Goal: Task Accomplishment & Management: Manage account settings

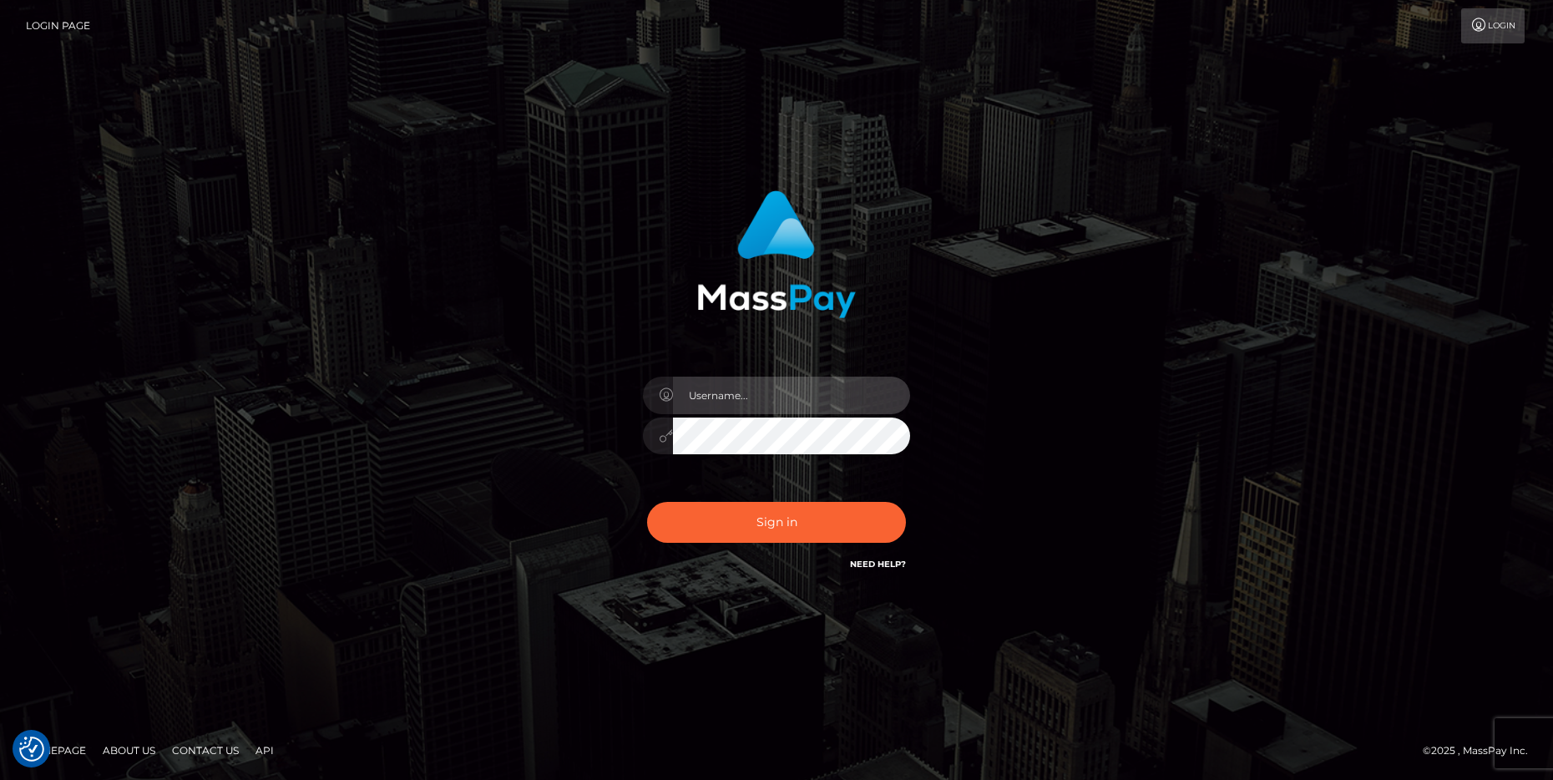
type input "cheli"
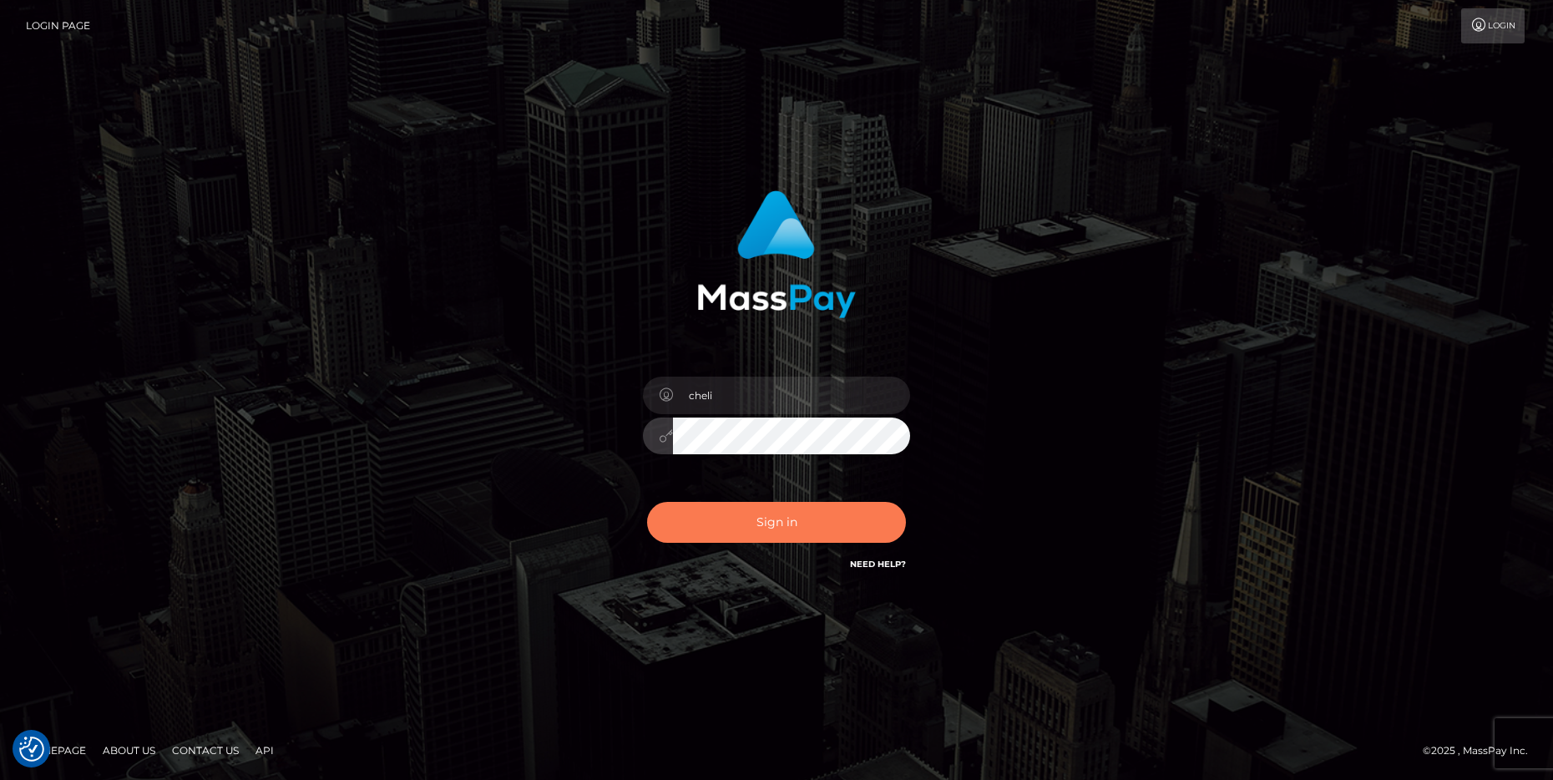
click at [688, 523] on button "Sign in" at bounding box center [776, 522] width 259 height 41
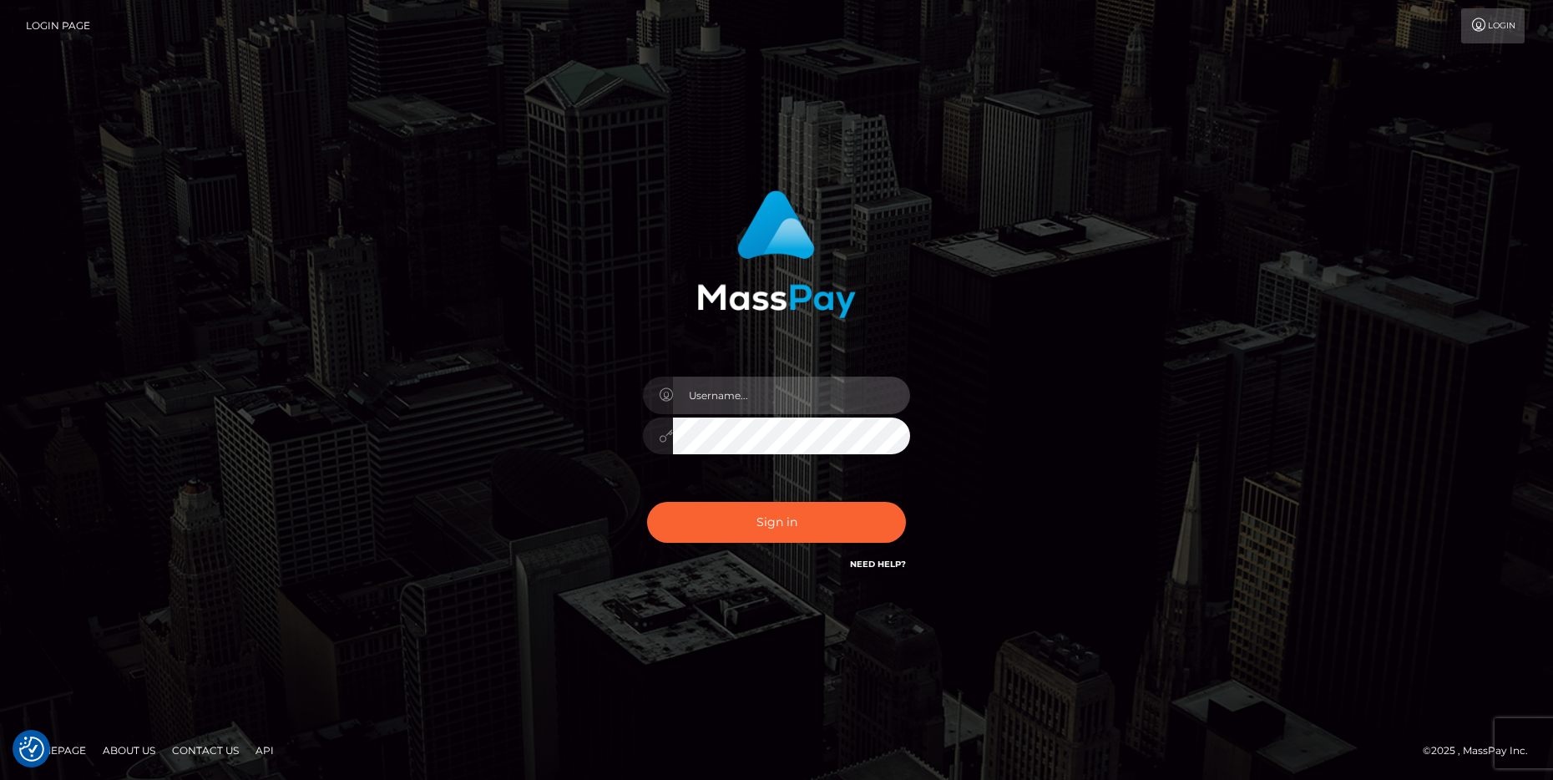
type input "cheli"
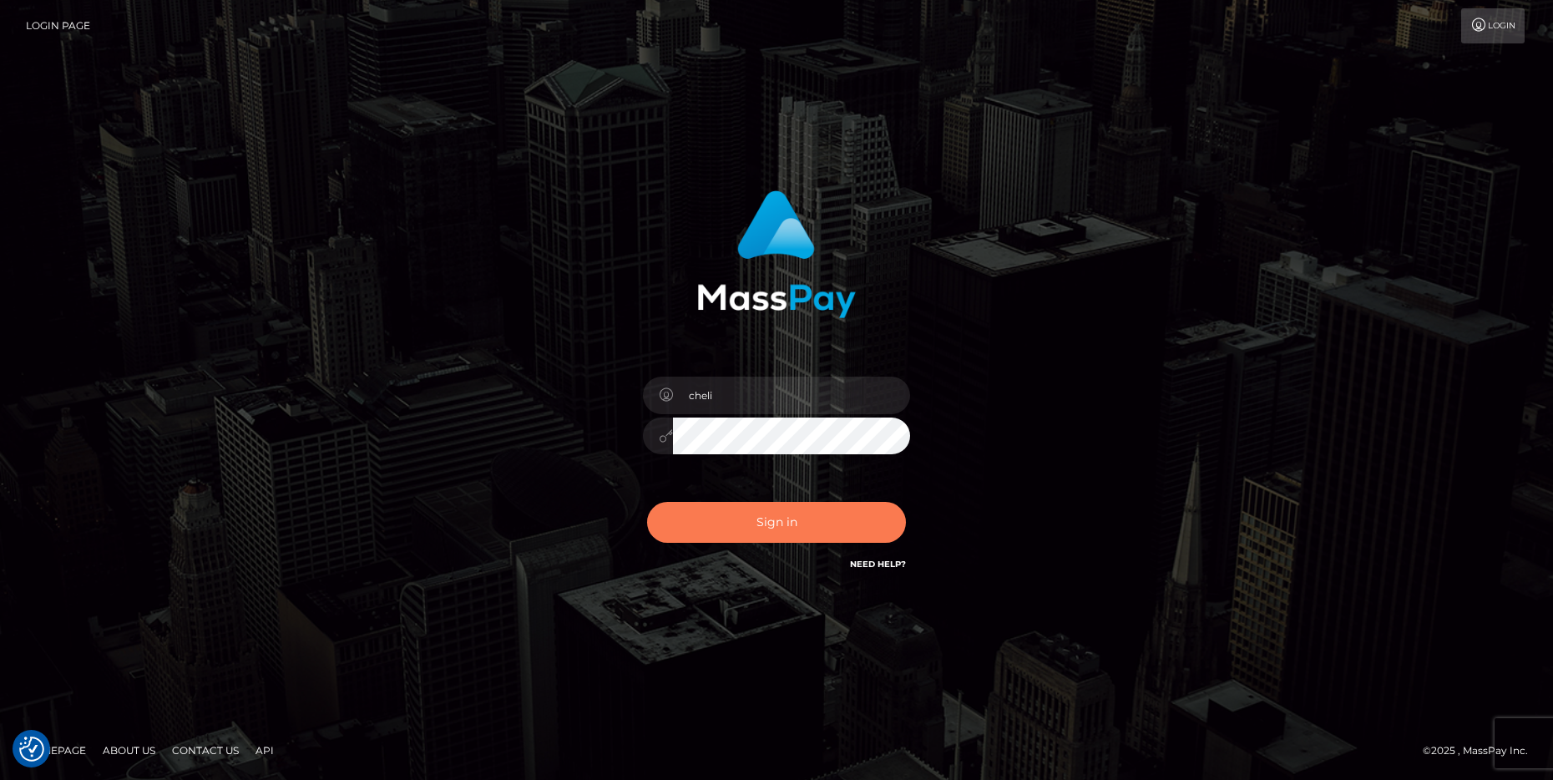
click at [669, 516] on button "Sign in" at bounding box center [776, 522] width 259 height 41
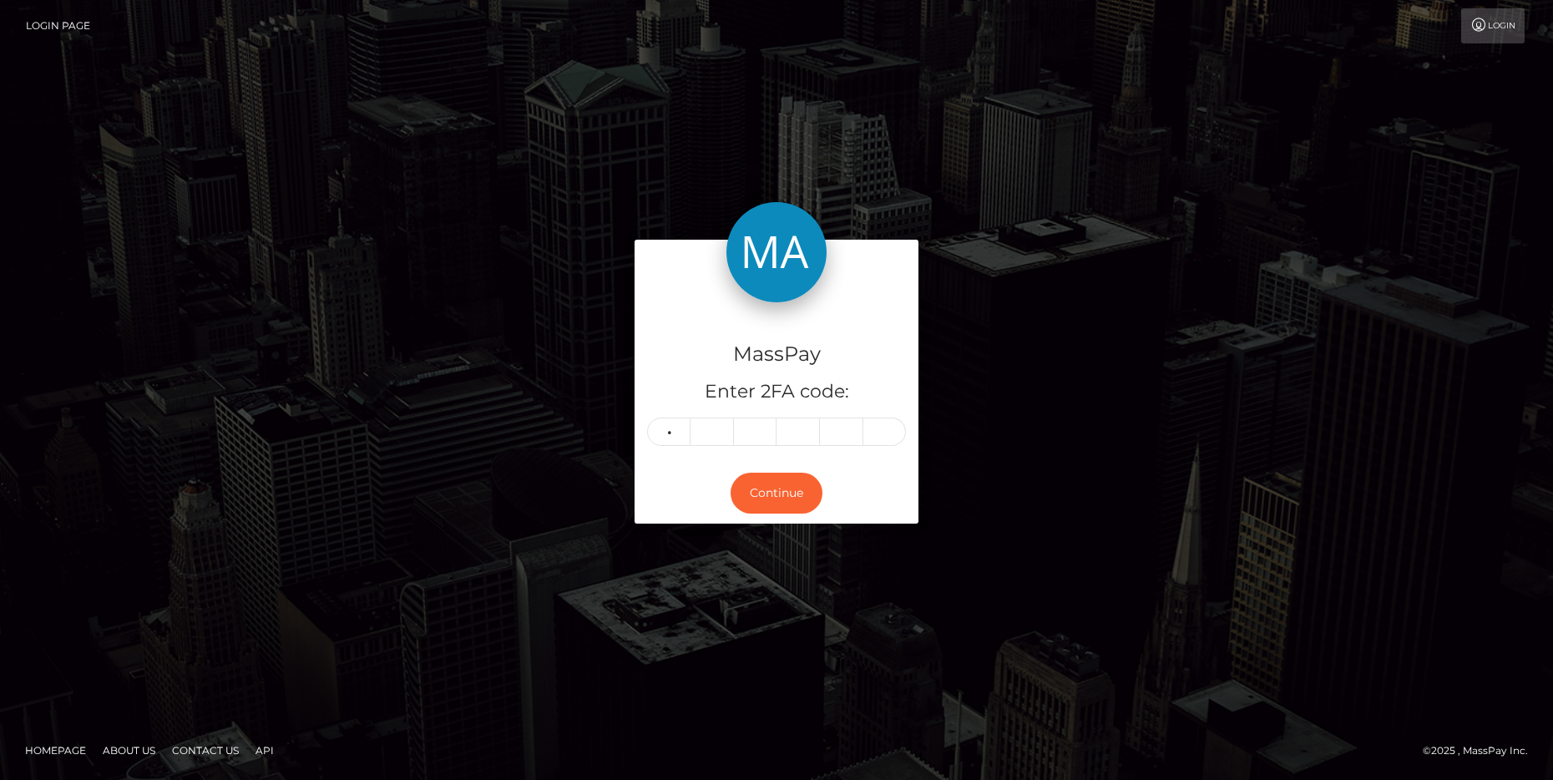
type input "3"
type input "6"
type input "8"
type input "7"
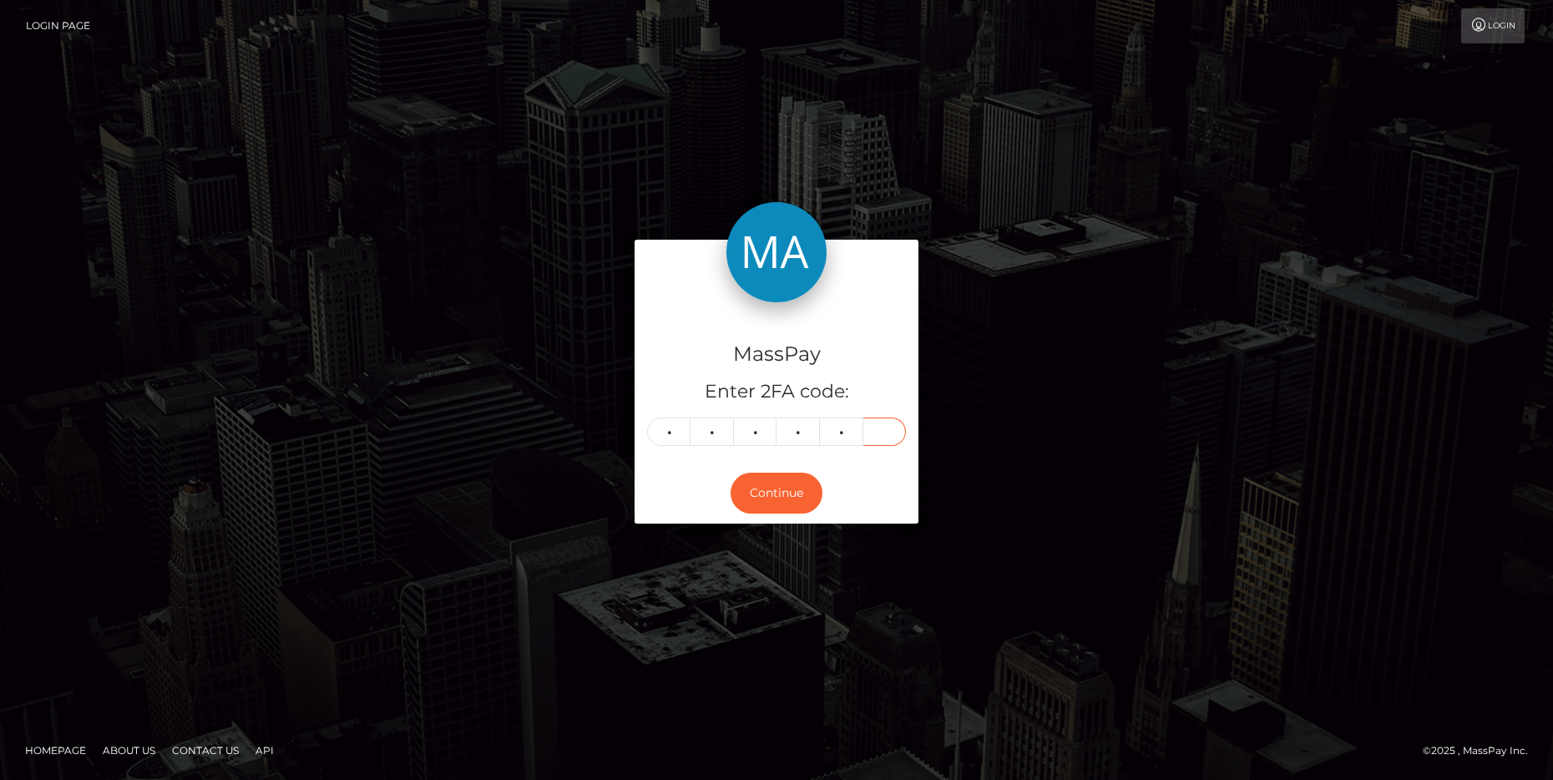
type input "1"
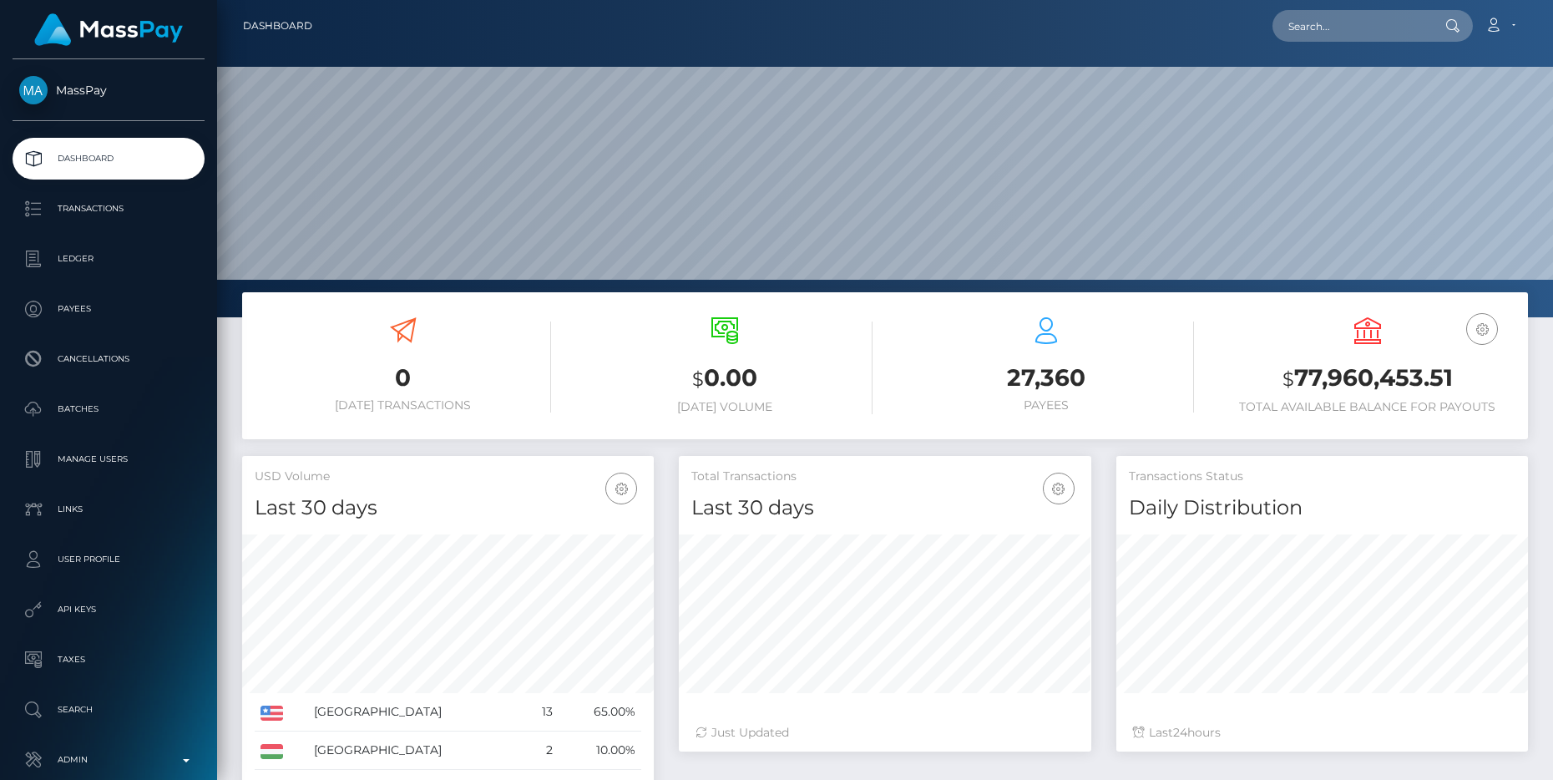
scroll to position [296, 412]
